Goal: Information Seeking & Learning: Check status

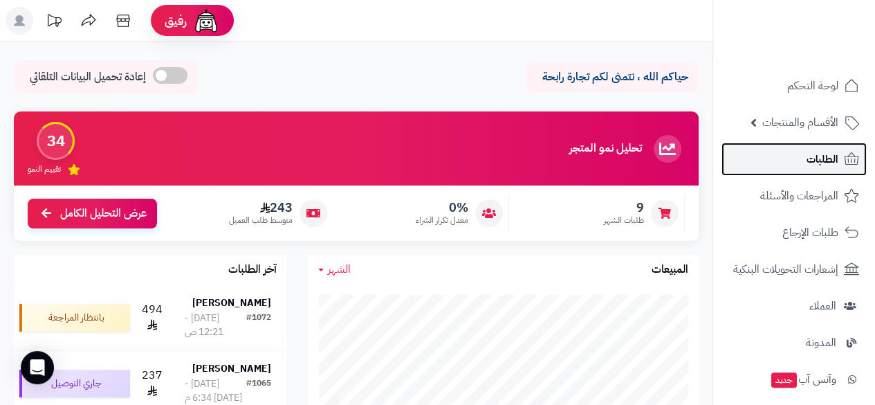
click at [824, 170] on link "الطلبات" at bounding box center [794, 159] width 145 height 33
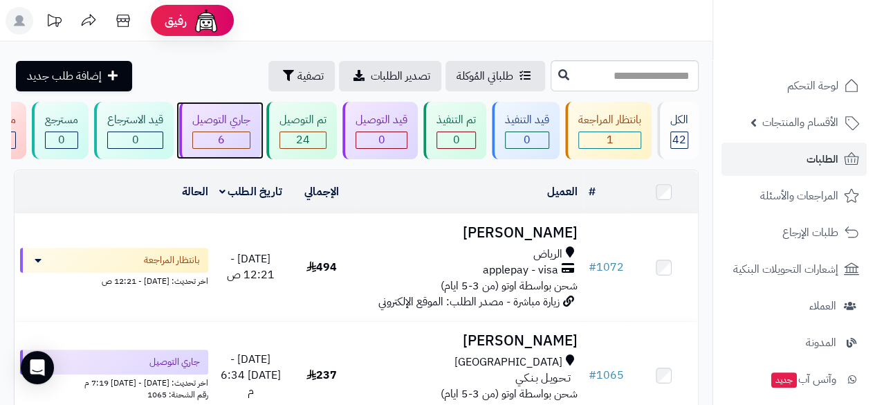
click at [218, 116] on div "جاري التوصيل" at bounding box center [221, 120] width 58 height 16
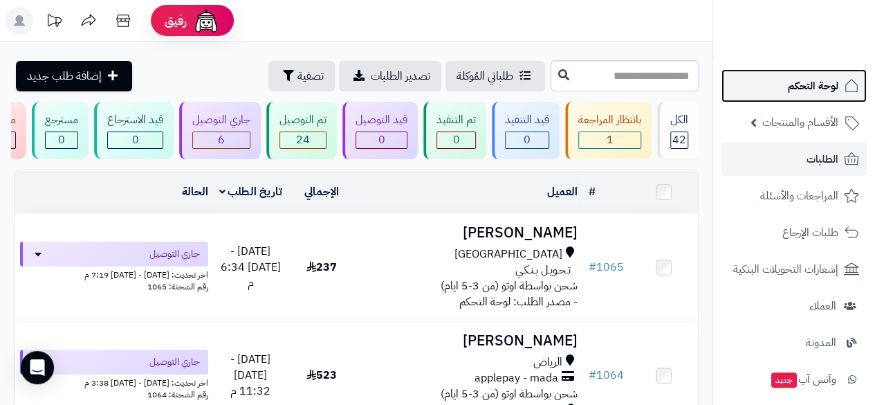
click at [821, 88] on span "لوحة التحكم" at bounding box center [813, 85] width 51 height 19
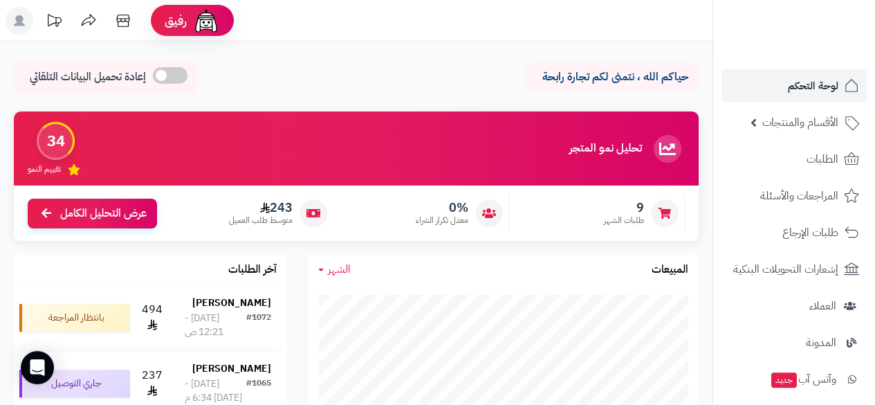
click at [603, 146] on h3 "تحليل نمو المتجر" at bounding box center [606, 149] width 73 height 12
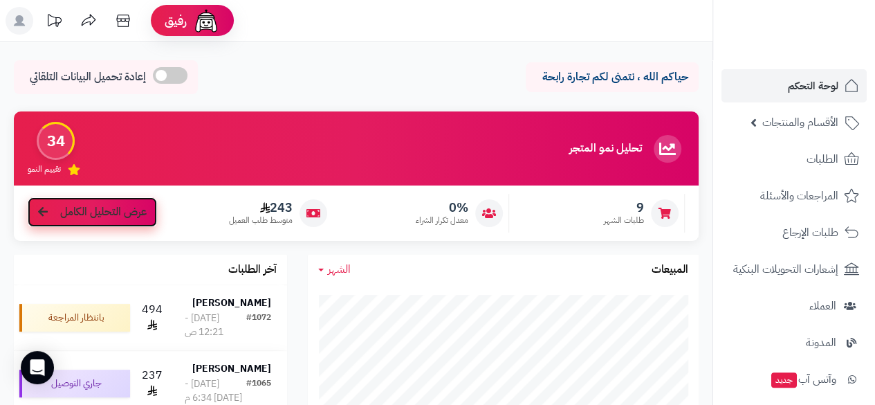
click at [99, 210] on span "عرض التحليل الكامل" at bounding box center [103, 212] width 87 height 16
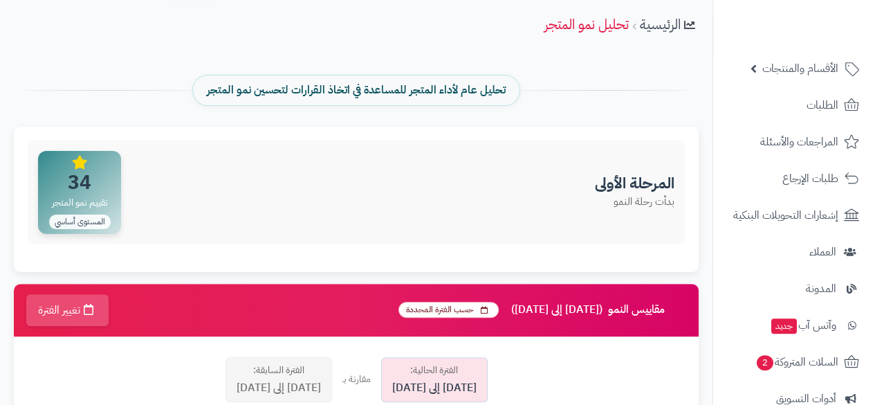
scroll to position [27, 0]
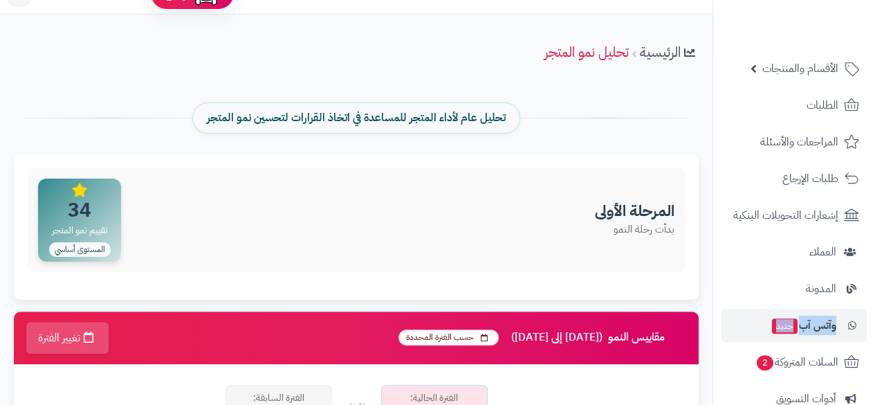
drag, startPoint x: 717, startPoint y: 291, endPoint x: 717, endPoint y: 327, distance: 36.7
click at [717, 327] on ul "لوحة التحكم الأقسام والمنتجات المنتجات مخزون الخيارات الأقسام الماركات مواصفات …" at bounding box center [795, 306] width 162 height 583
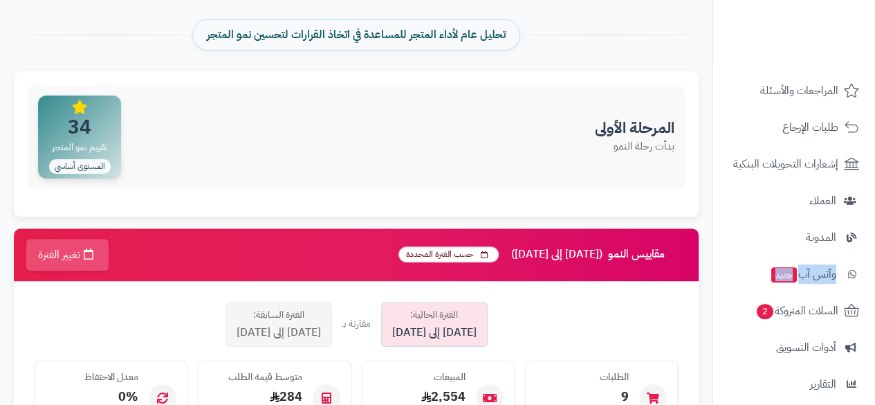
scroll to position [102, 0]
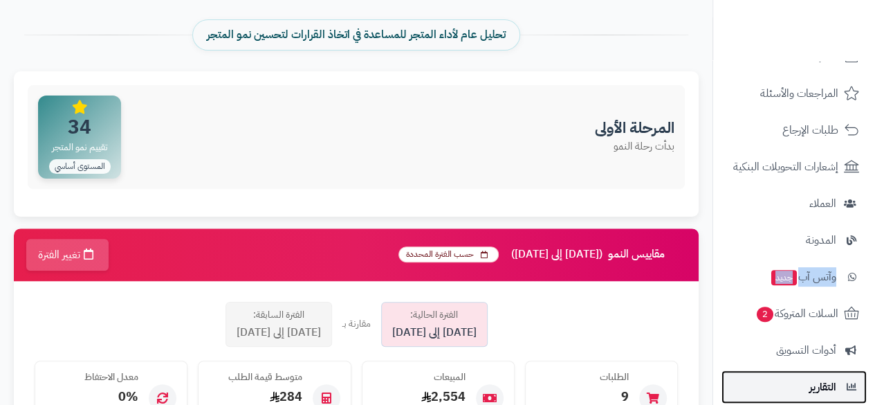
click at [786, 395] on link "التقارير" at bounding box center [794, 386] width 145 height 33
